Goal: Browse casually

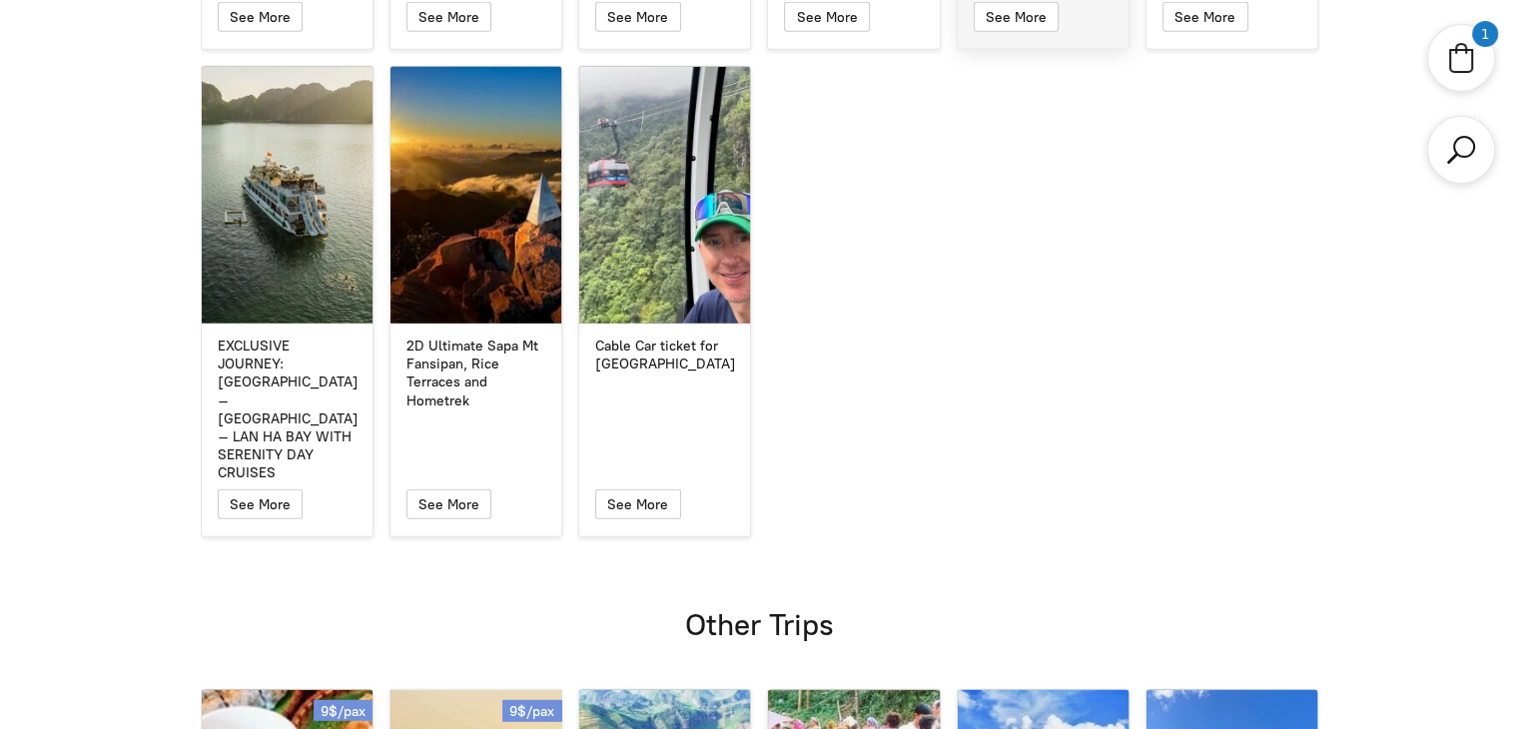
scroll to position [5193, 0]
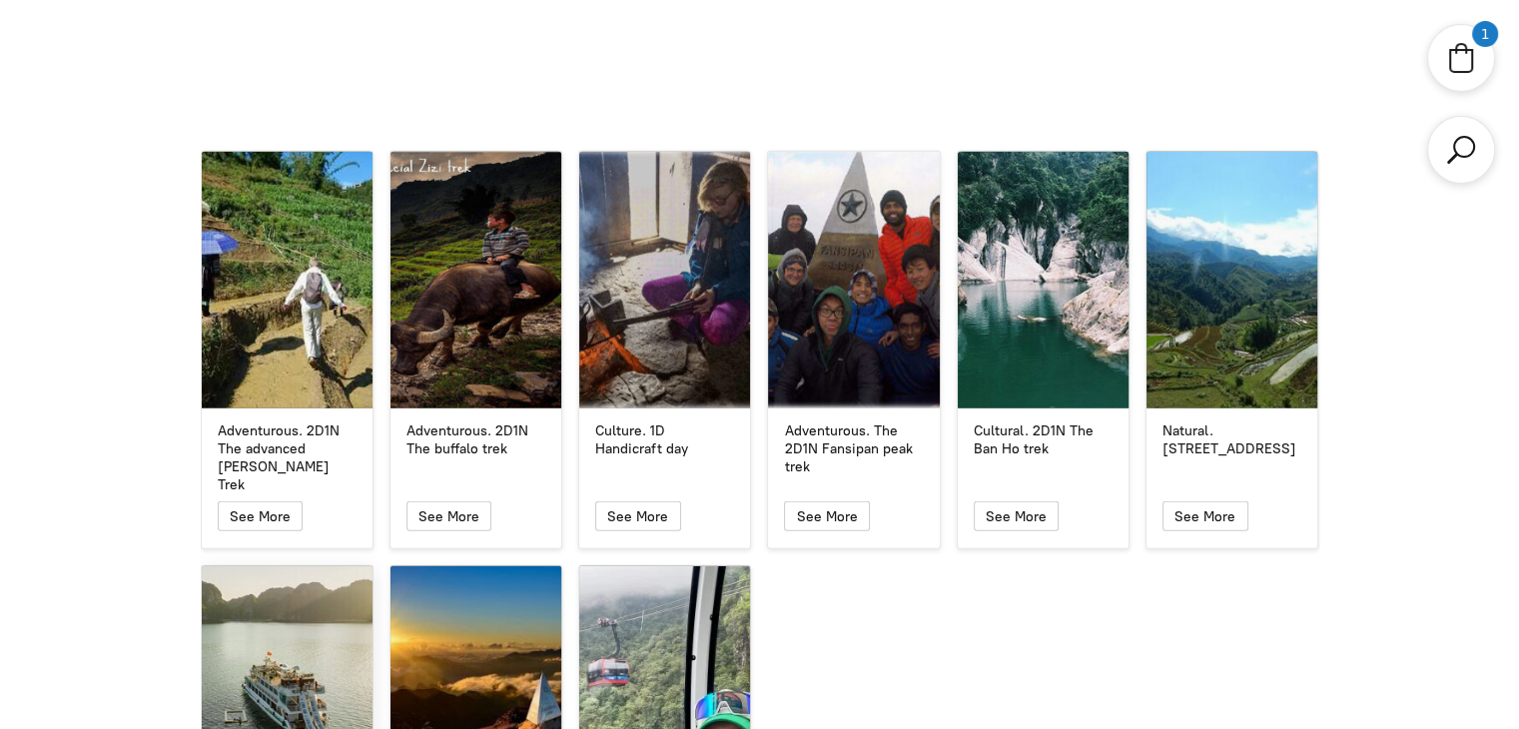
scroll to position [5493, 0]
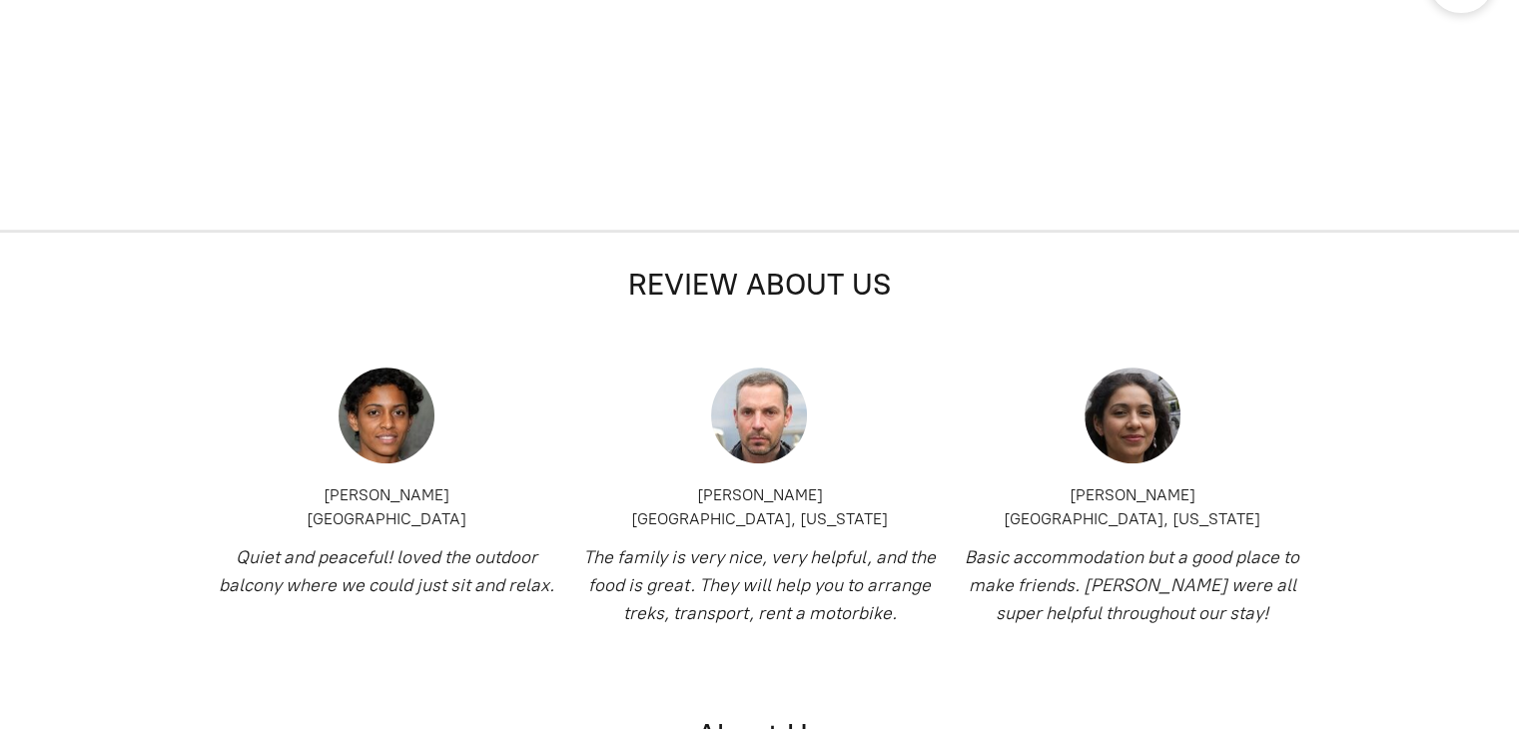
scroll to position [499, 0]
